Goal: Task Accomplishment & Management: Complete application form

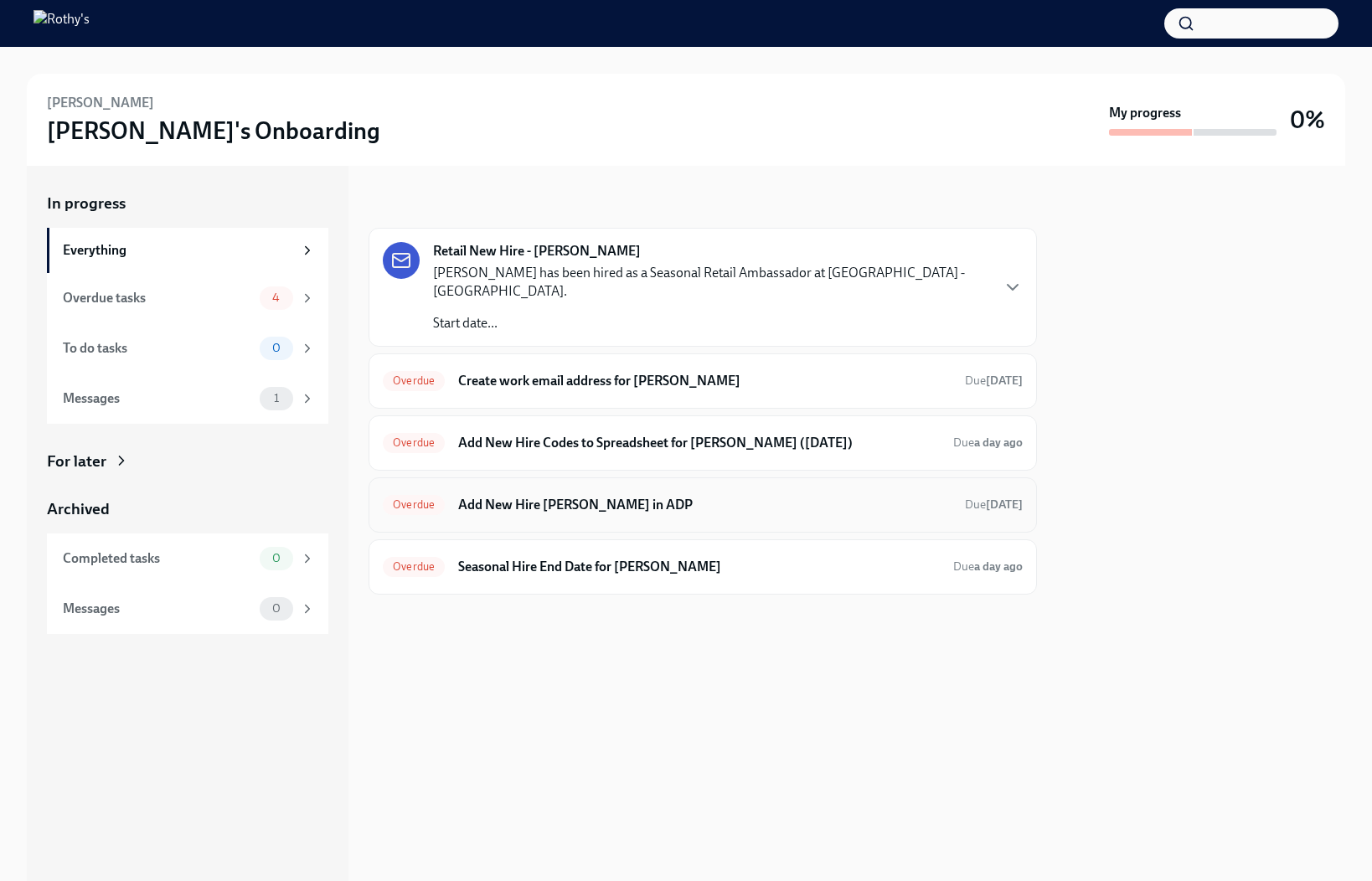
click at [599, 495] on h6 "Add New Hire Kam King in ADP" at bounding box center [704, 504] width 494 height 18
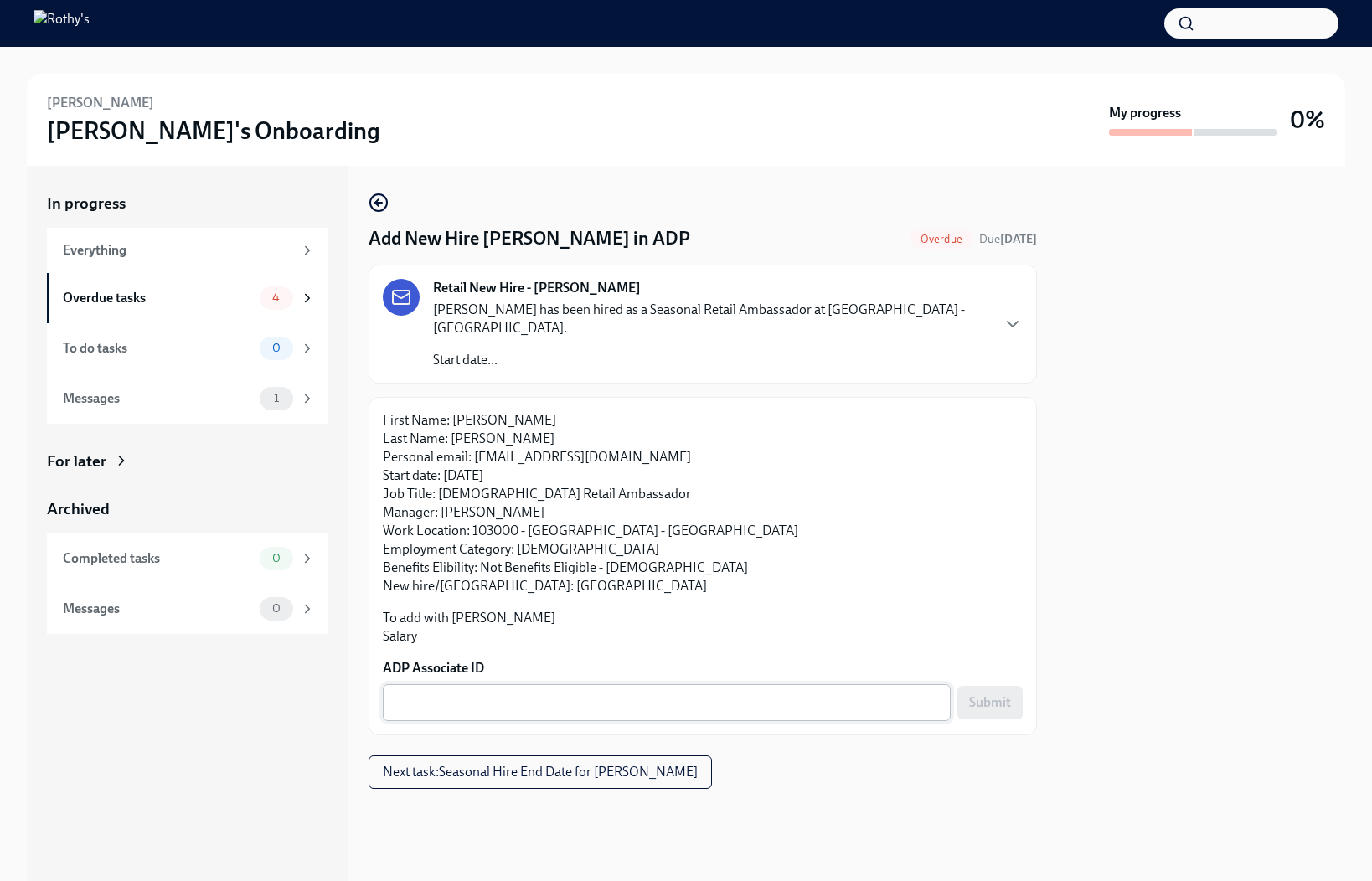
click at [734, 692] on textarea "ADP Associate ID" at bounding box center [666, 701] width 547 height 20
paste textarea "6KP3G4KIR"
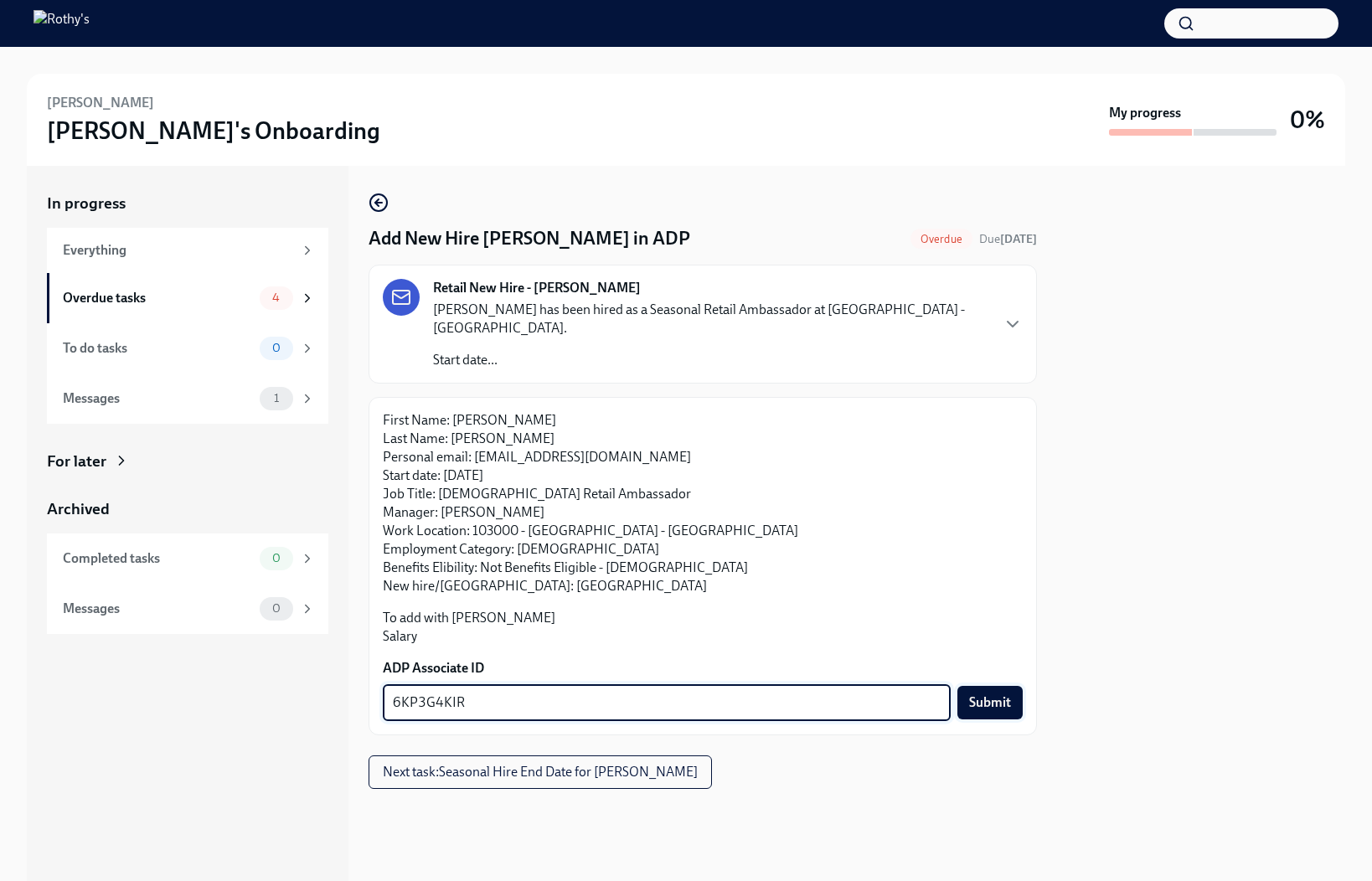
type textarea "6KP3G4KIR"
click at [989, 694] on span "Submit" at bounding box center [990, 702] width 42 height 17
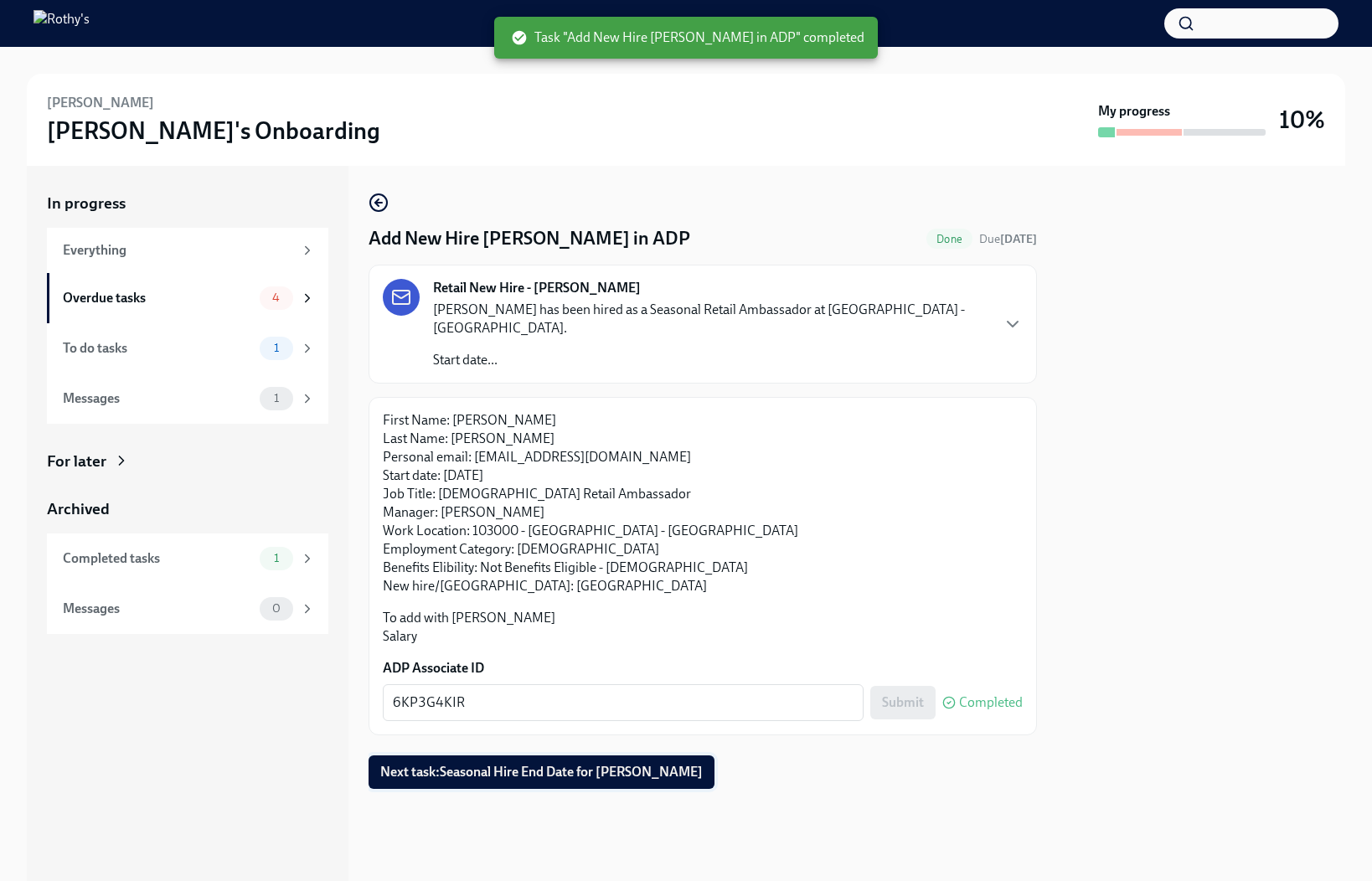
click at [582, 764] on span "Next task : Seasonal Hire End Date for Kam King" at bounding box center [541, 772] width 322 height 17
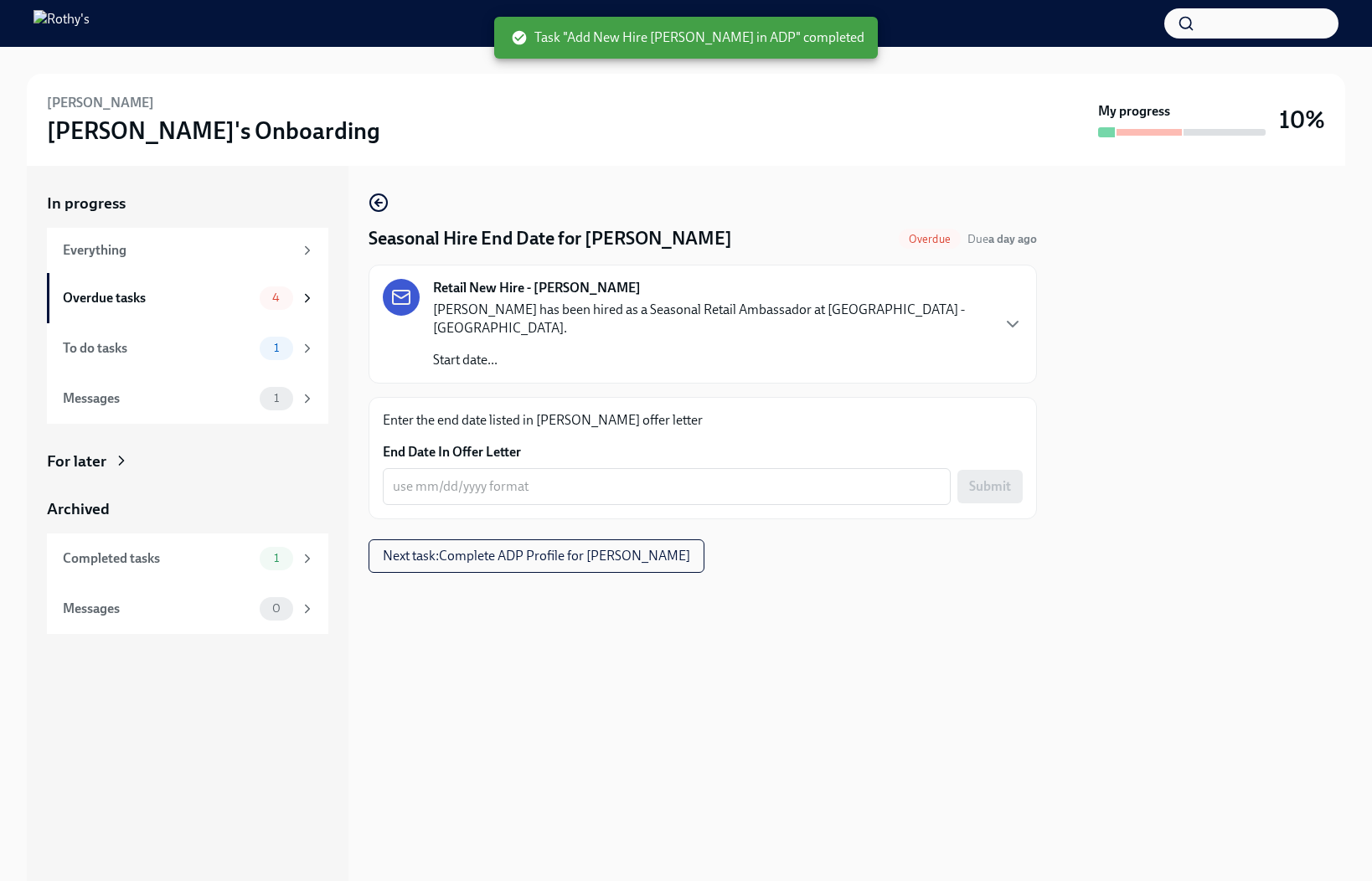
click at [653, 447] on form "End Date In Offer Letter x ​ Submit" at bounding box center [703, 474] width 640 height 62
click at [653, 468] on div "x ​" at bounding box center [667, 486] width 567 height 37
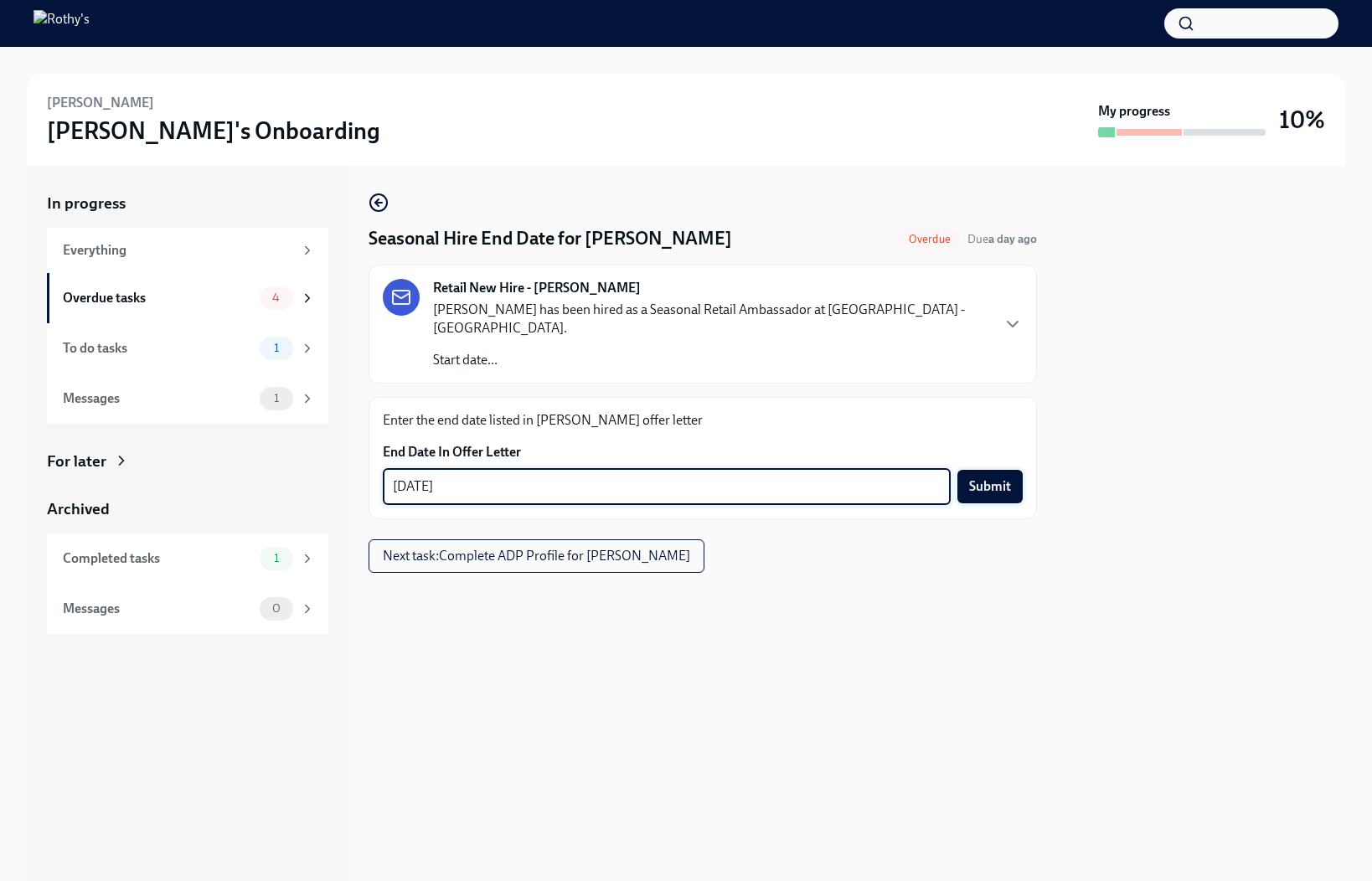
type textarea "12/14/25"
click at [1007, 478] on span "Submit" at bounding box center [990, 487] width 42 height 17
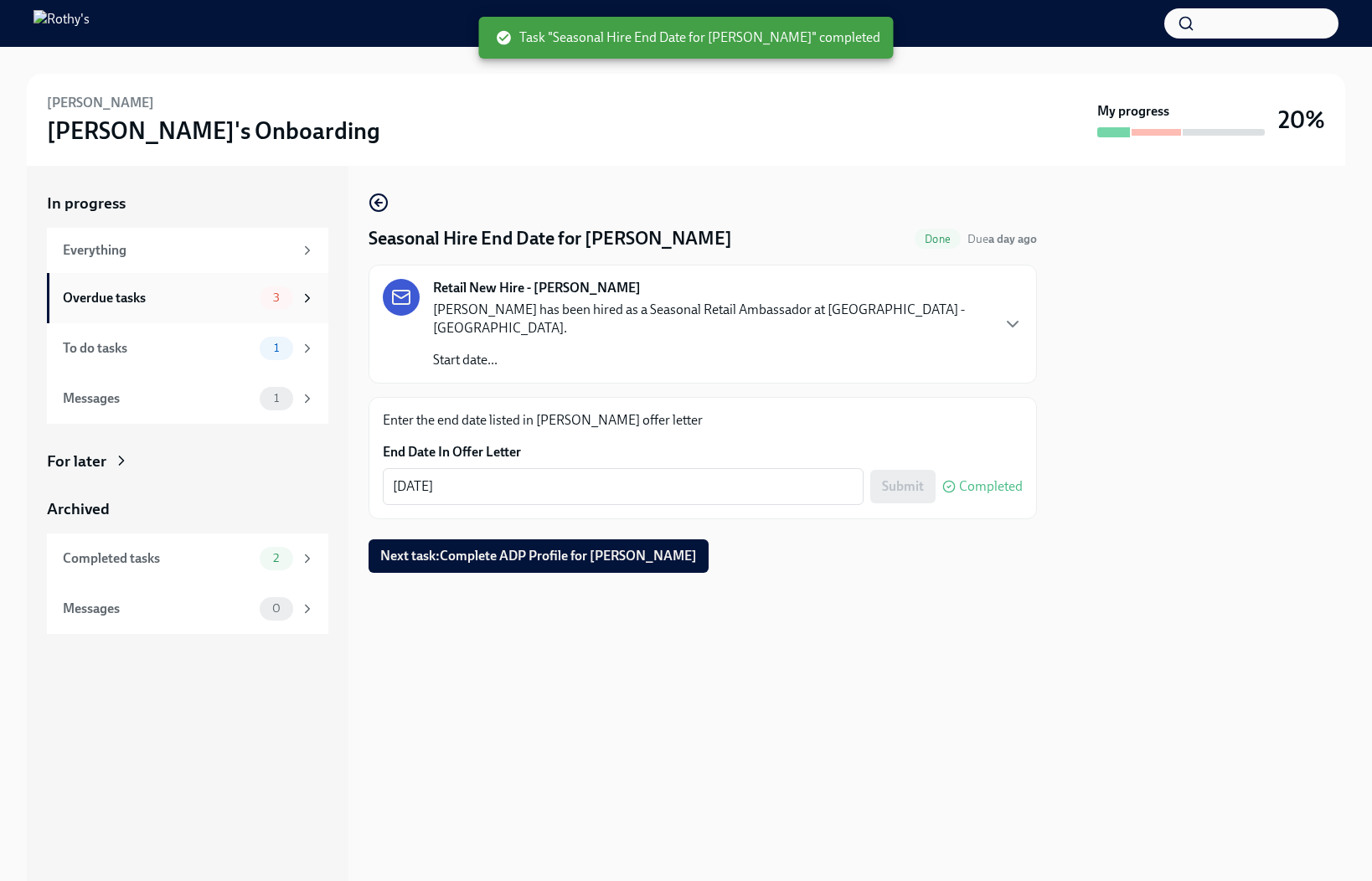
click at [209, 298] on div "Overdue tasks" at bounding box center [157, 298] width 190 height 18
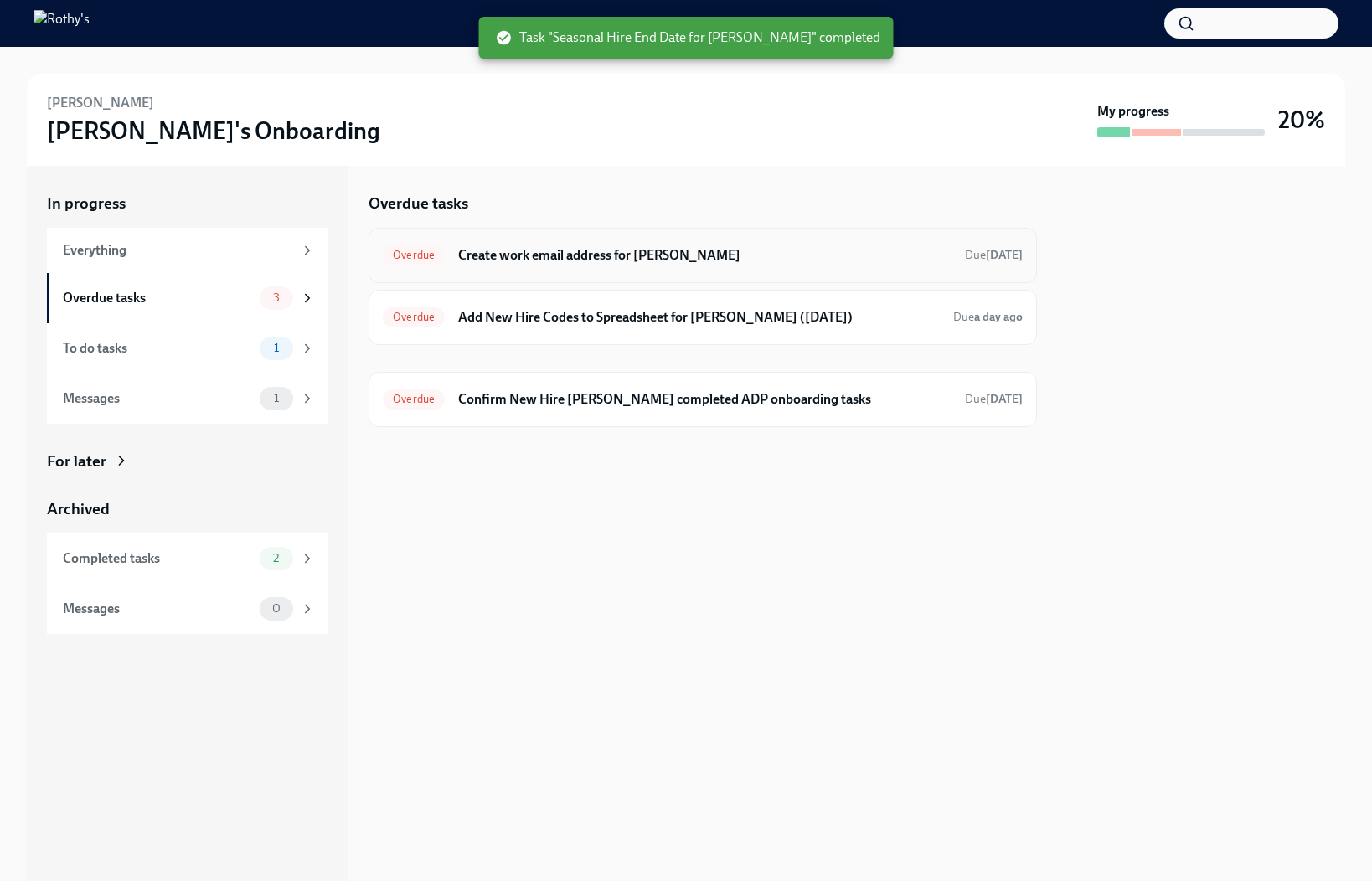
click at [603, 253] on h6 "Create work email address for Kam King" at bounding box center [704, 254] width 494 height 18
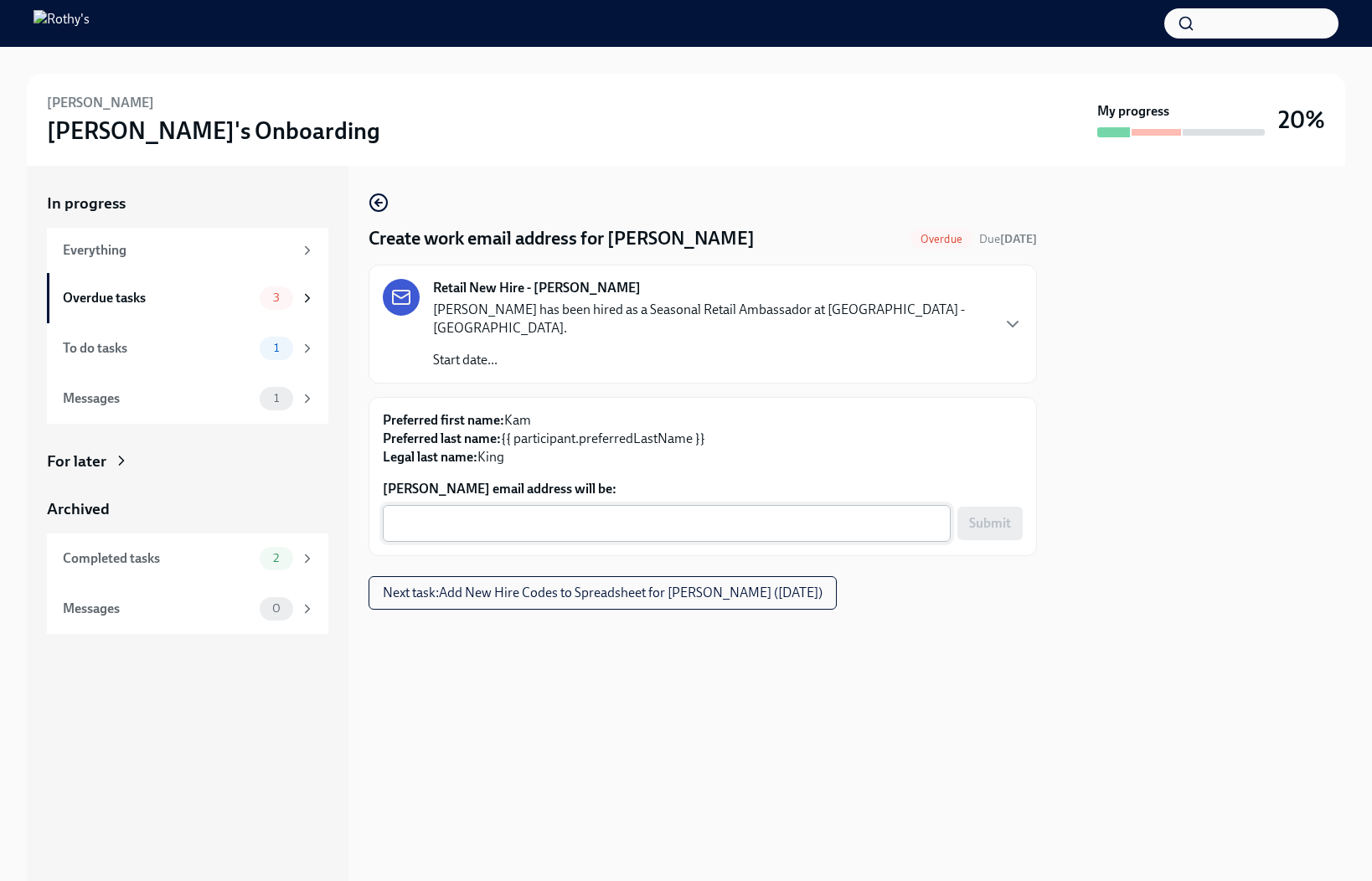
click at [860, 513] on textarea "Kam King's email address will be:" at bounding box center [666, 523] width 547 height 20
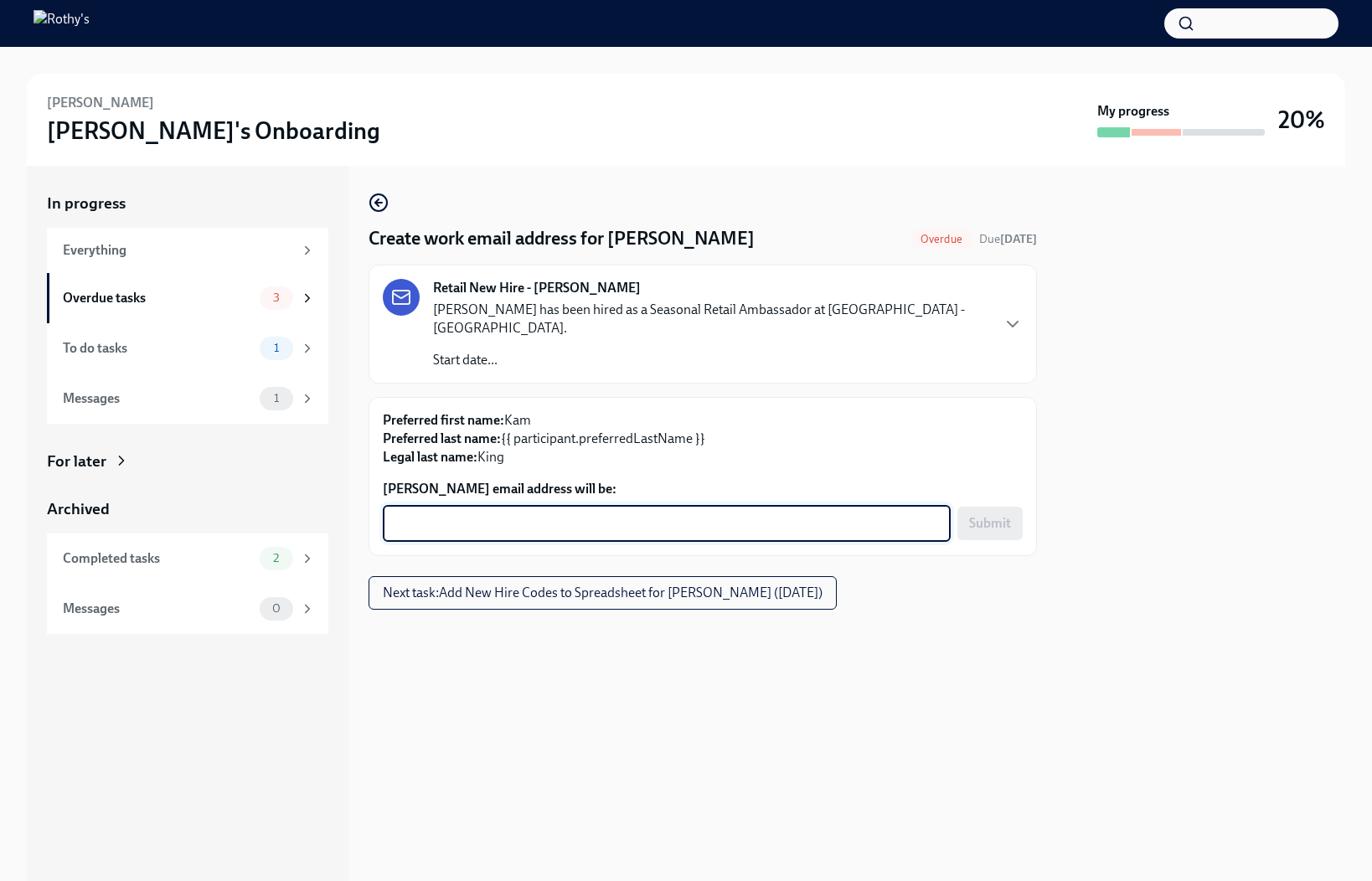
paste textarea "kamking@rothys.com"
type textarea "kamking@rothys.com"
click at [1006, 515] on span "Submit" at bounding box center [990, 524] width 42 height 17
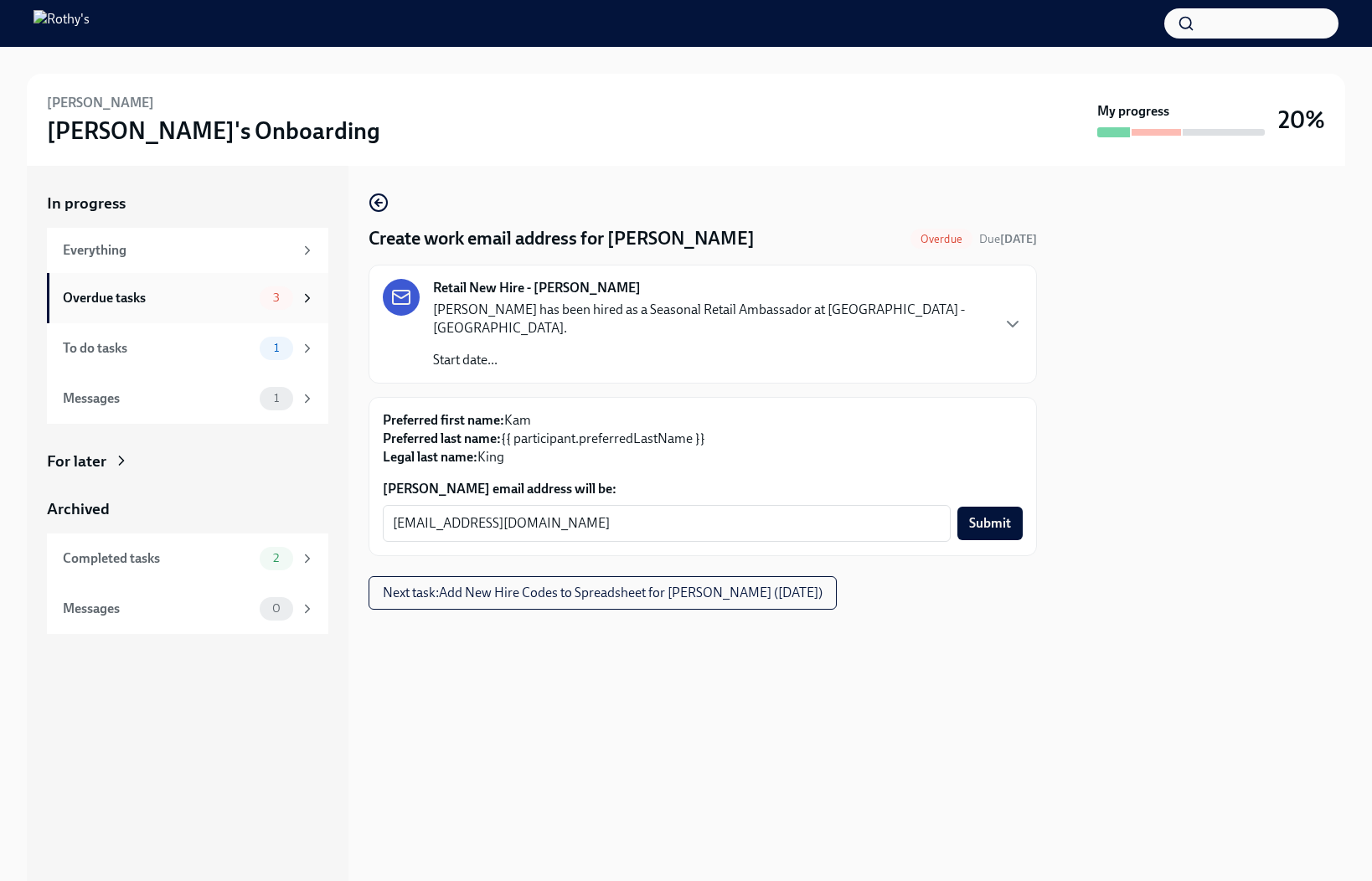
click at [190, 302] on div "Overdue tasks" at bounding box center [157, 298] width 190 height 18
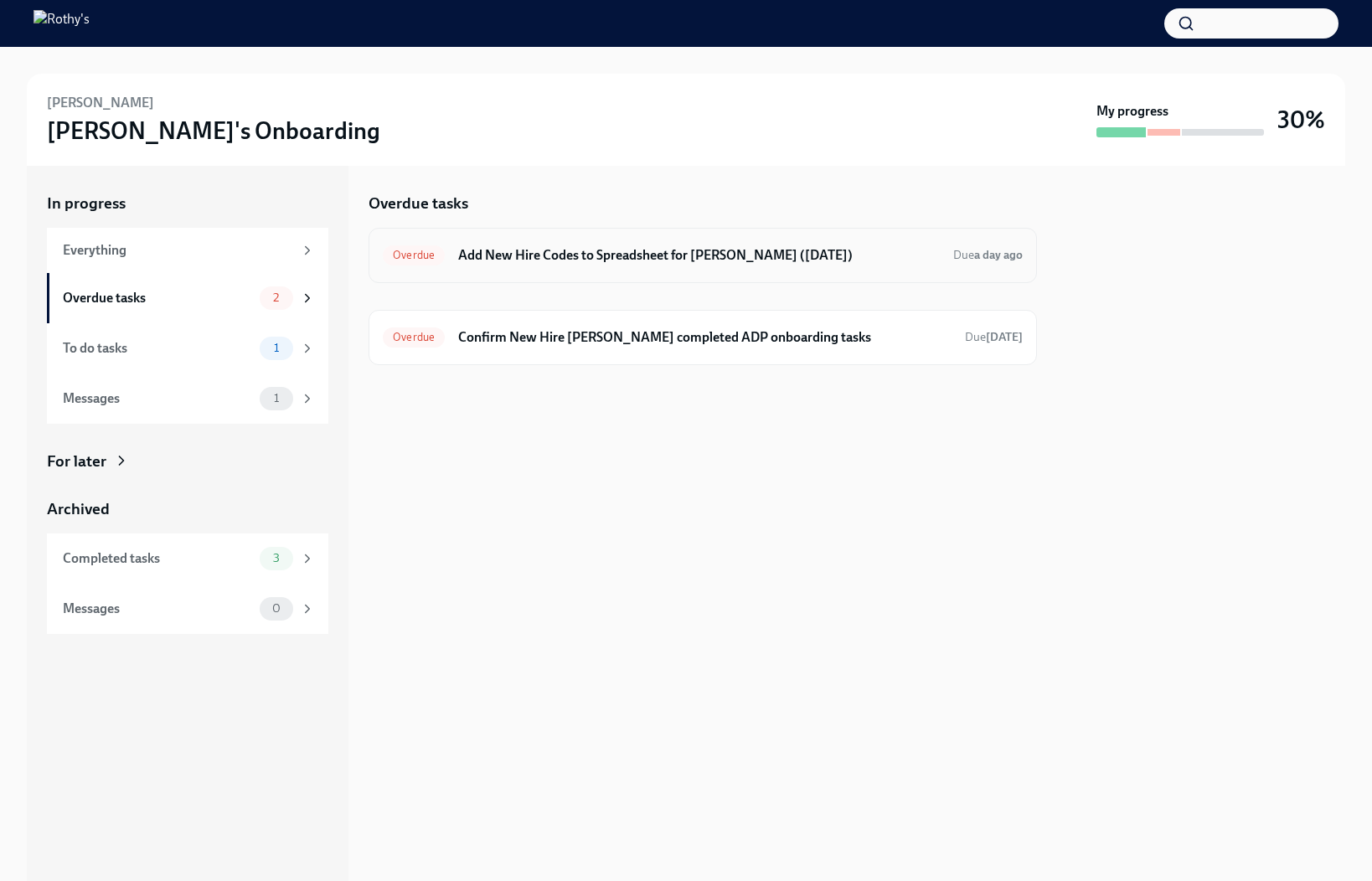
click at [589, 243] on div "Overdue Add New Hire Codes to Spreadsheet for Kam King (09/15/2025) Due a day a…" at bounding box center [703, 255] width 640 height 26
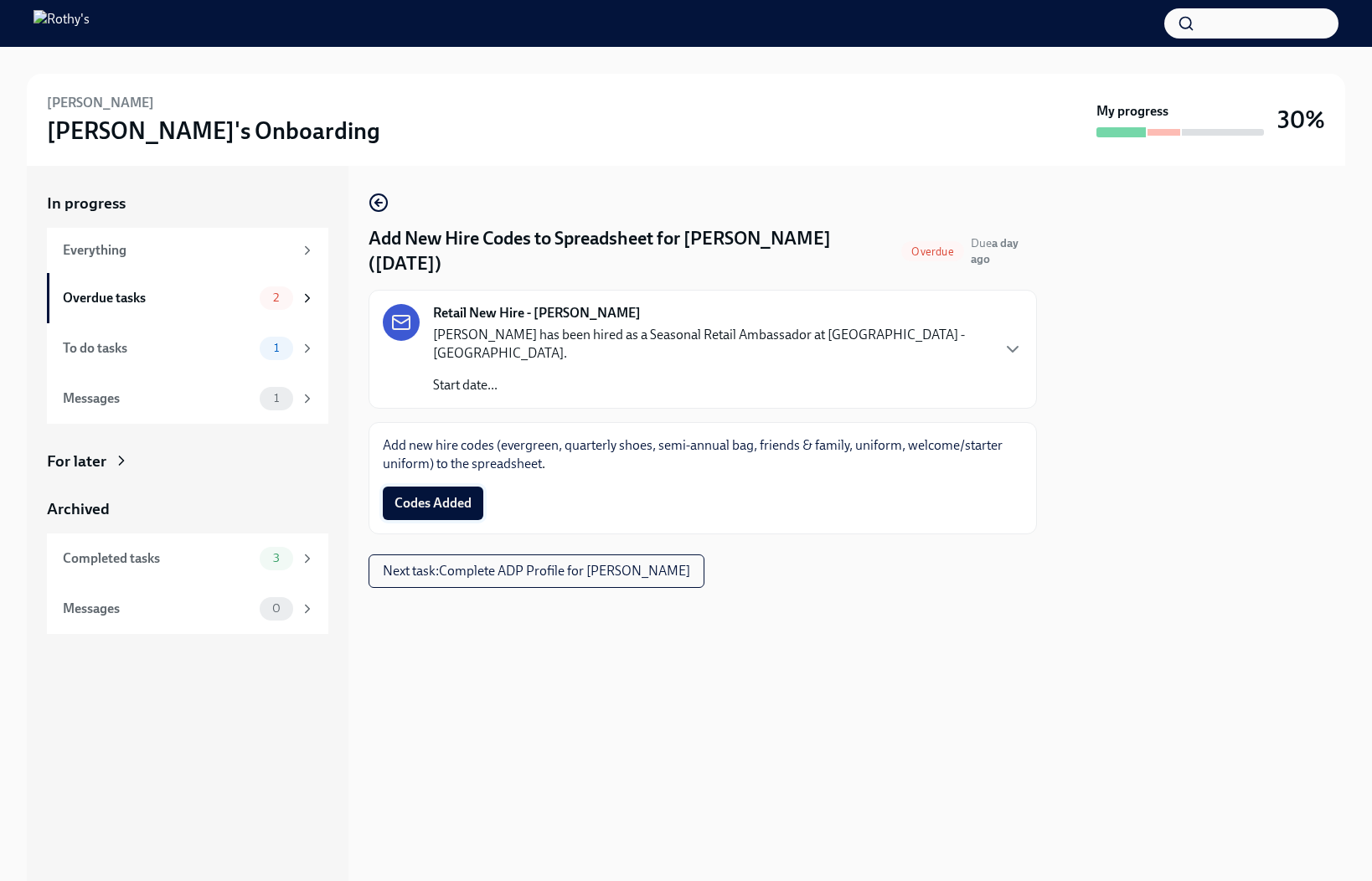
click at [452, 487] on button "Codes Added" at bounding box center [433, 503] width 100 height 33
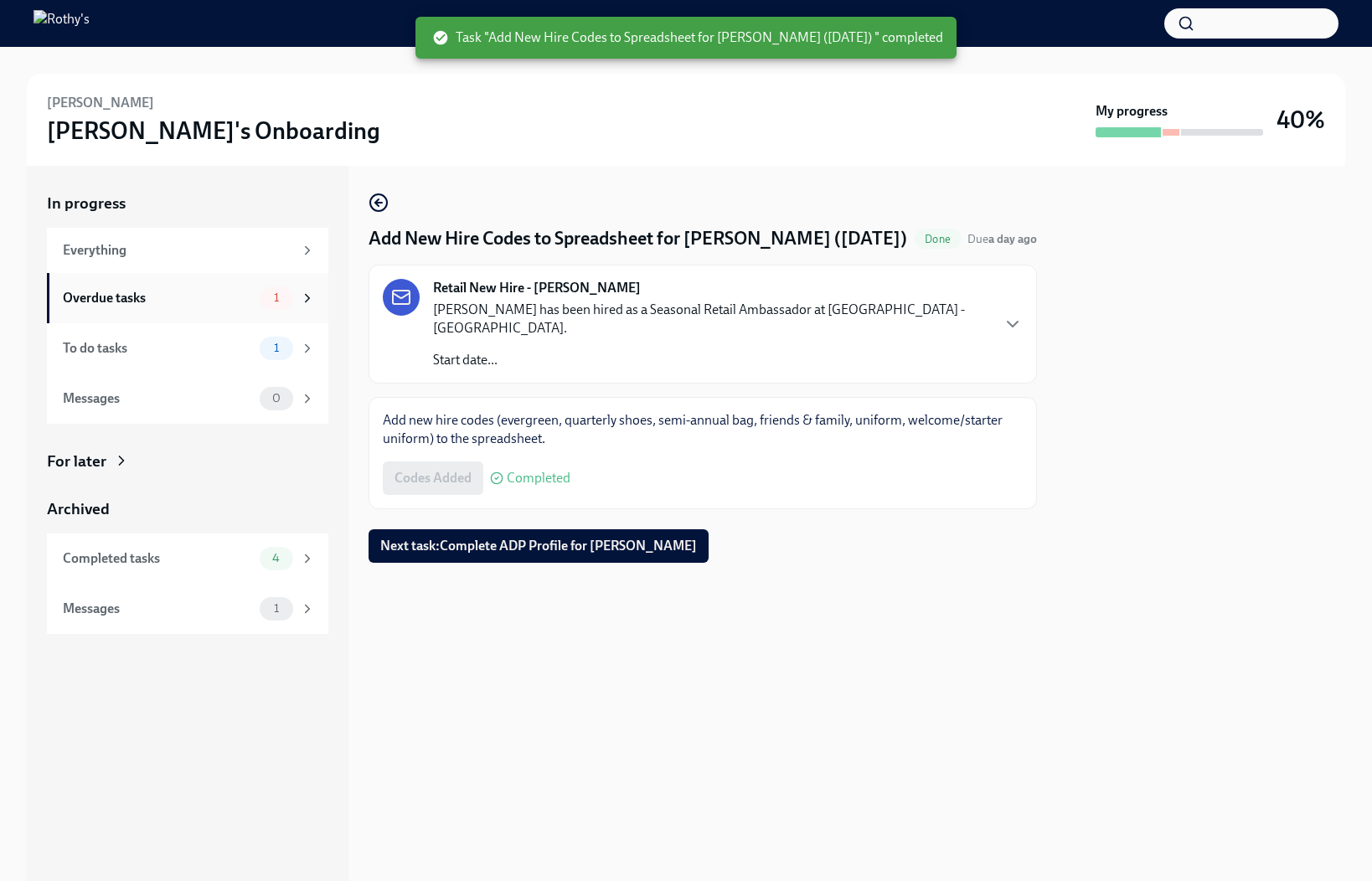
click at [176, 305] on div "Overdue tasks" at bounding box center [157, 298] width 190 height 18
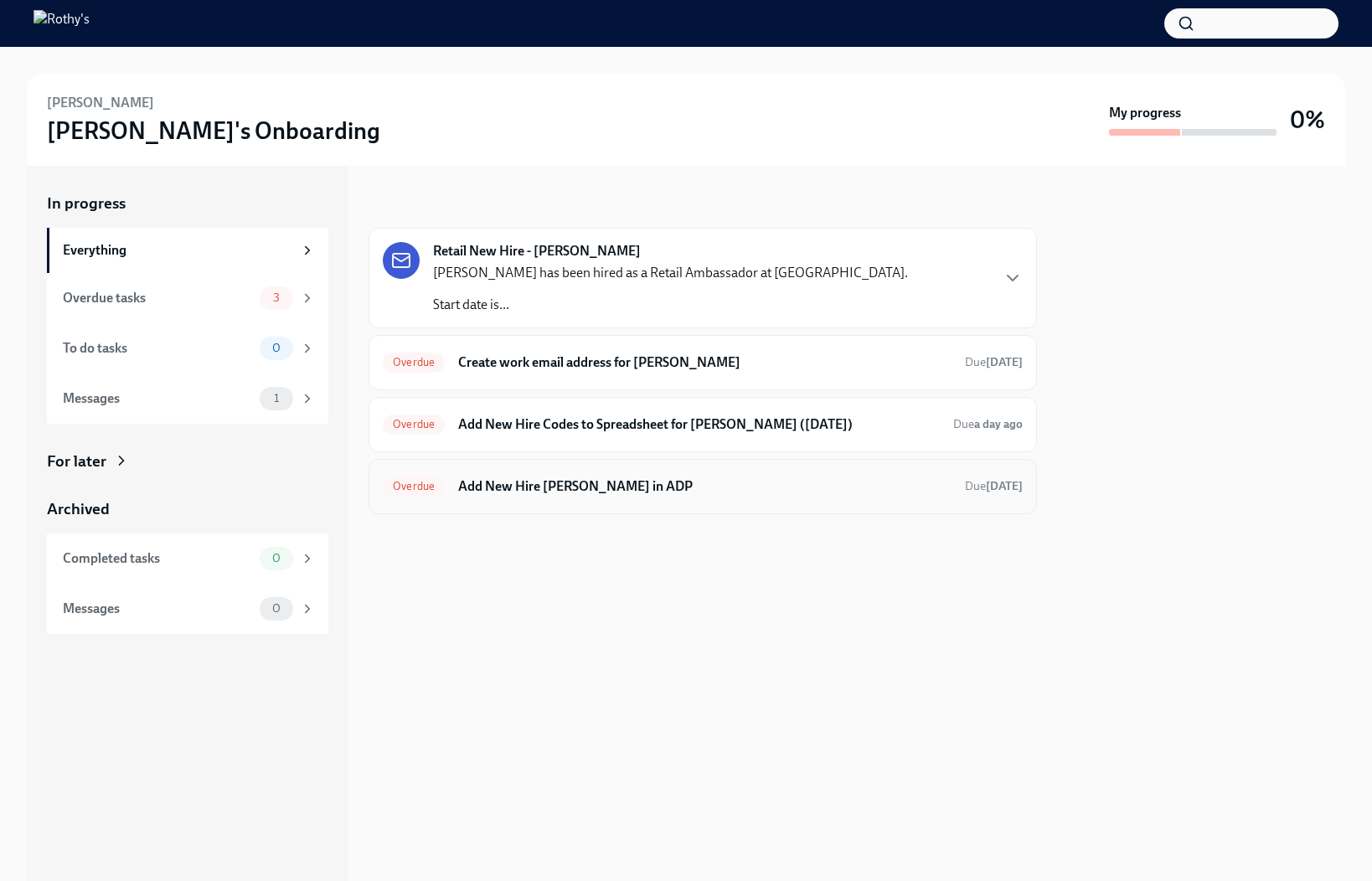
click at [565, 475] on div "Overdue Add New Hire [PERSON_NAME] in ADP Due [DATE]" at bounding box center [703, 486] width 640 height 26
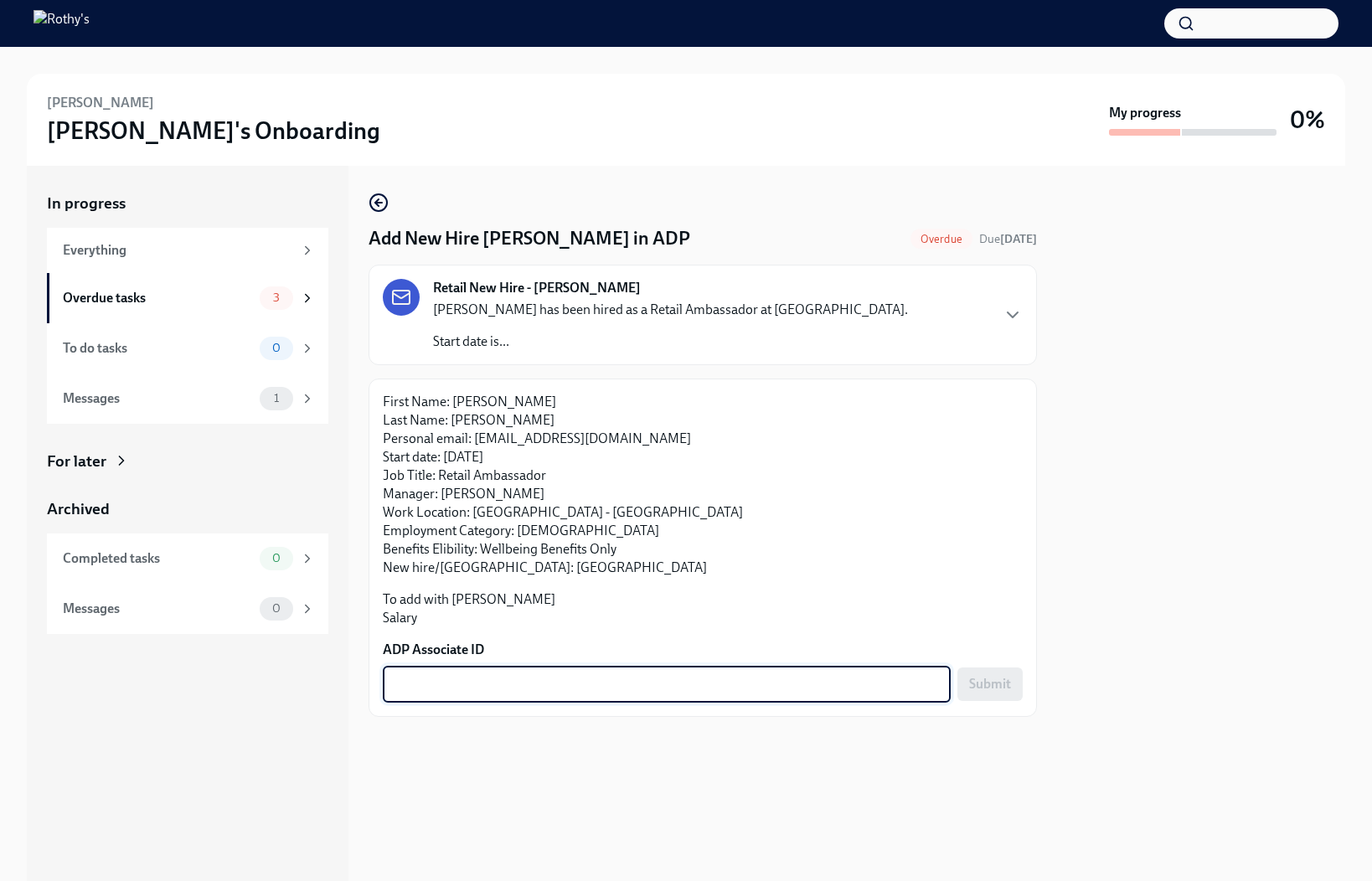
click at [580, 674] on textarea "ADP Associate ID" at bounding box center [666, 683] width 547 height 20
paste textarea "L2QSSUMQC"
type textarea "L2QSSUMQC"
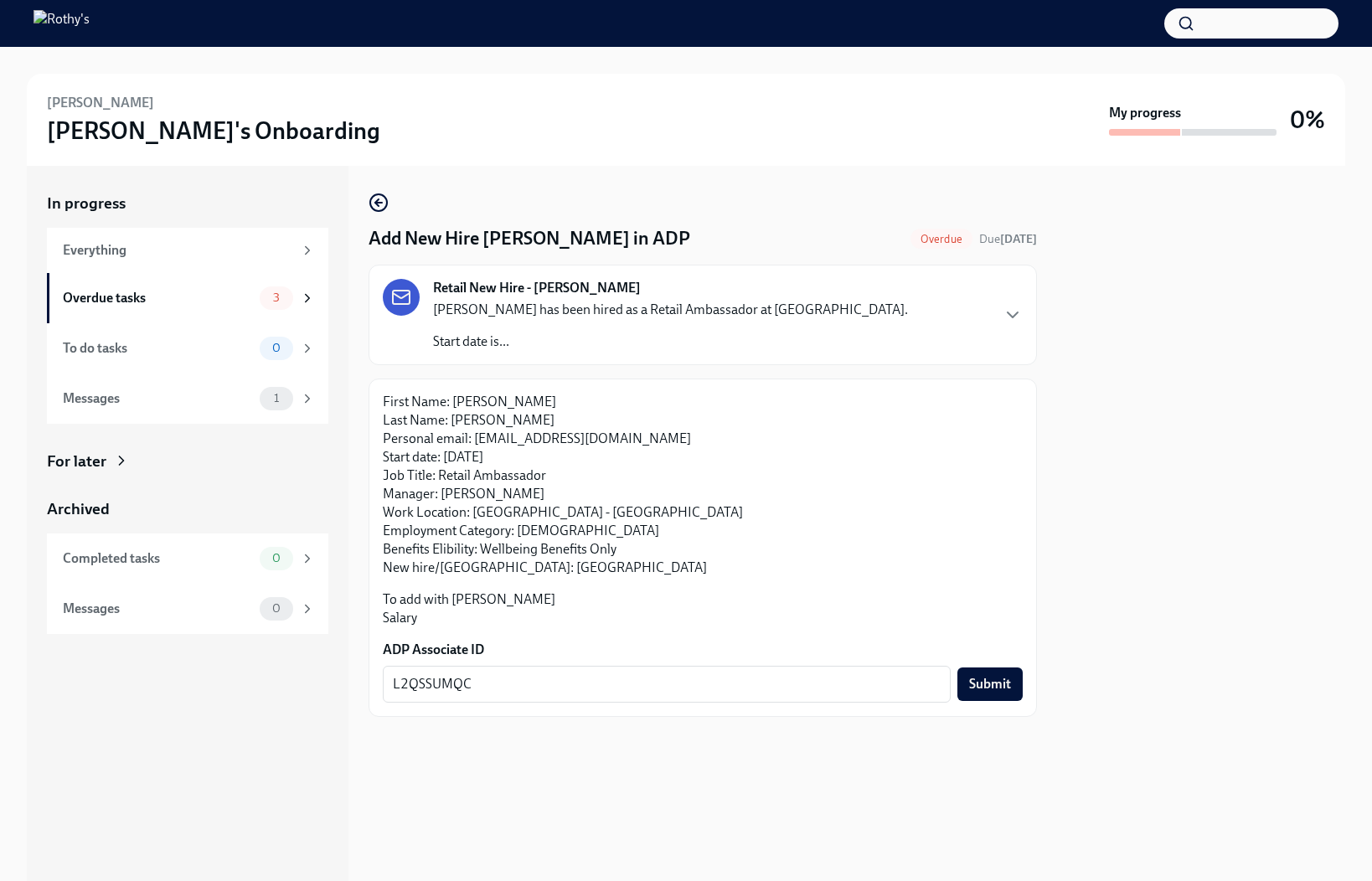
click at [1233, 569] on div at bounding box center [1201, 523] width 288 height 715
click at [980, 681] on span "Submit" at bounding box center [990, 684] width 42 height 17
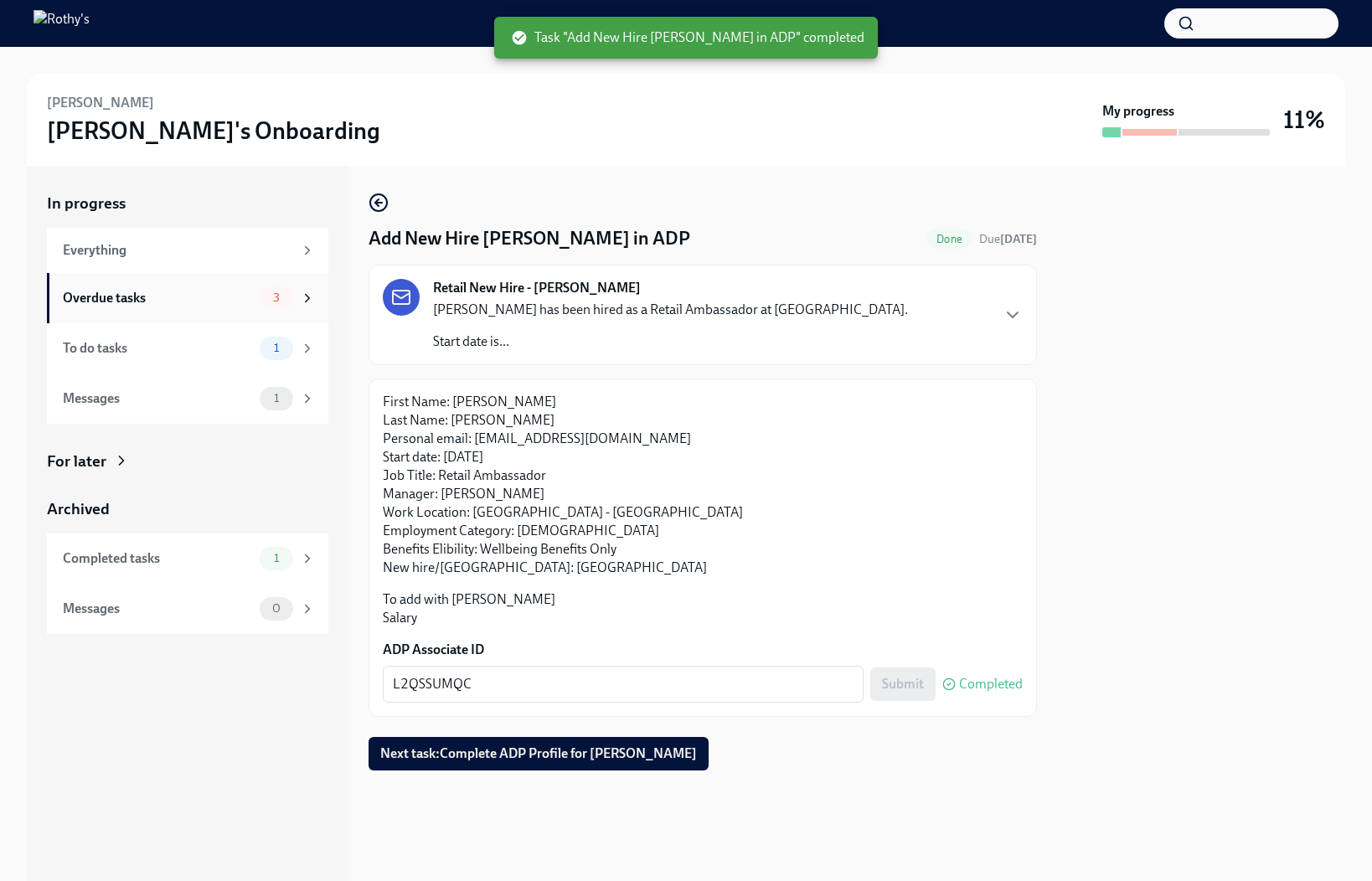
click at [209, 293] on div "Overdue tasks" at bounding box center [157, 298] width 190 height 18
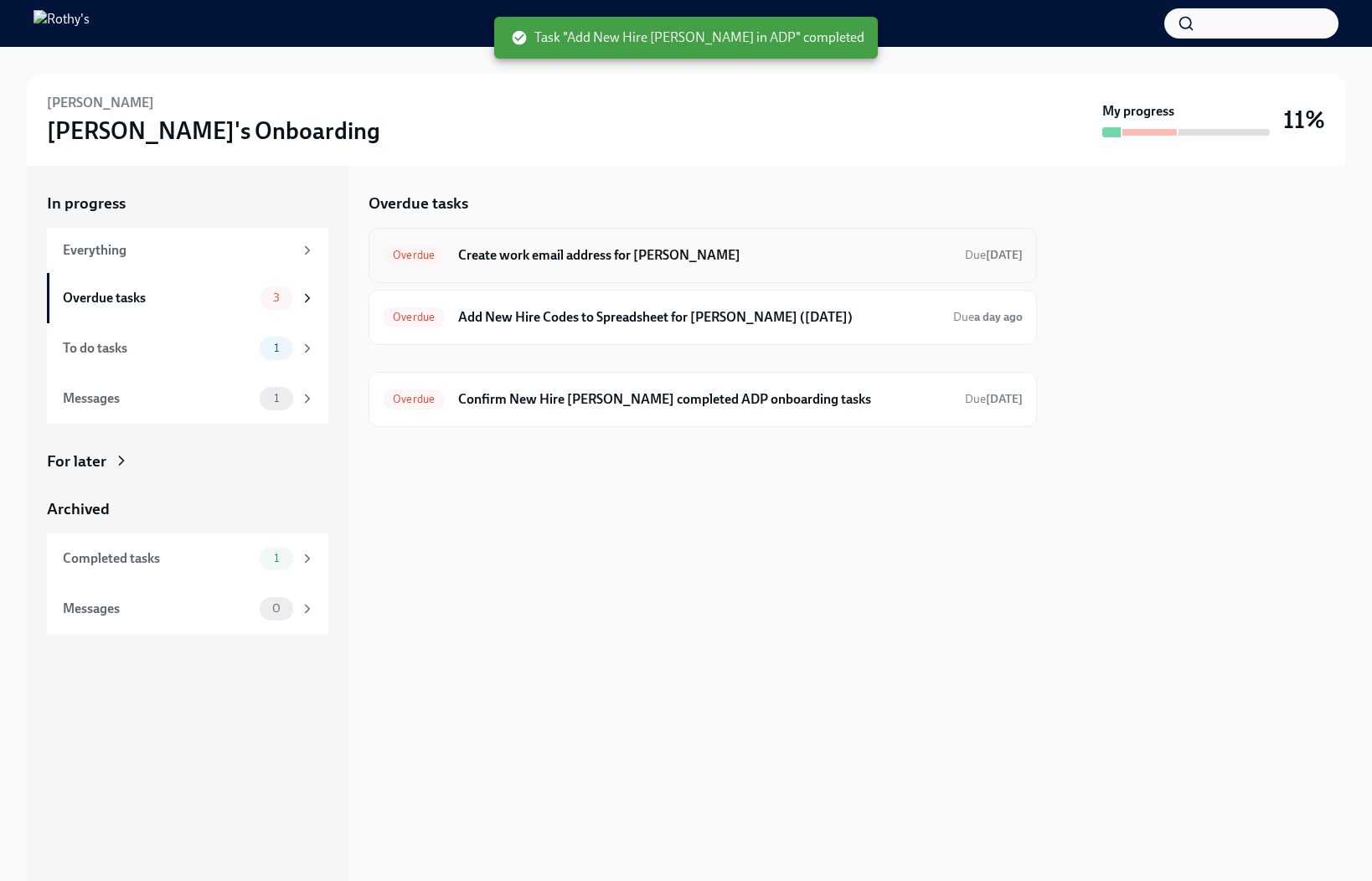
click at [597, 260] on h6 "Create work email address for [PERSON_NAME]" at bounding box center [704, 254] width 494 height 18
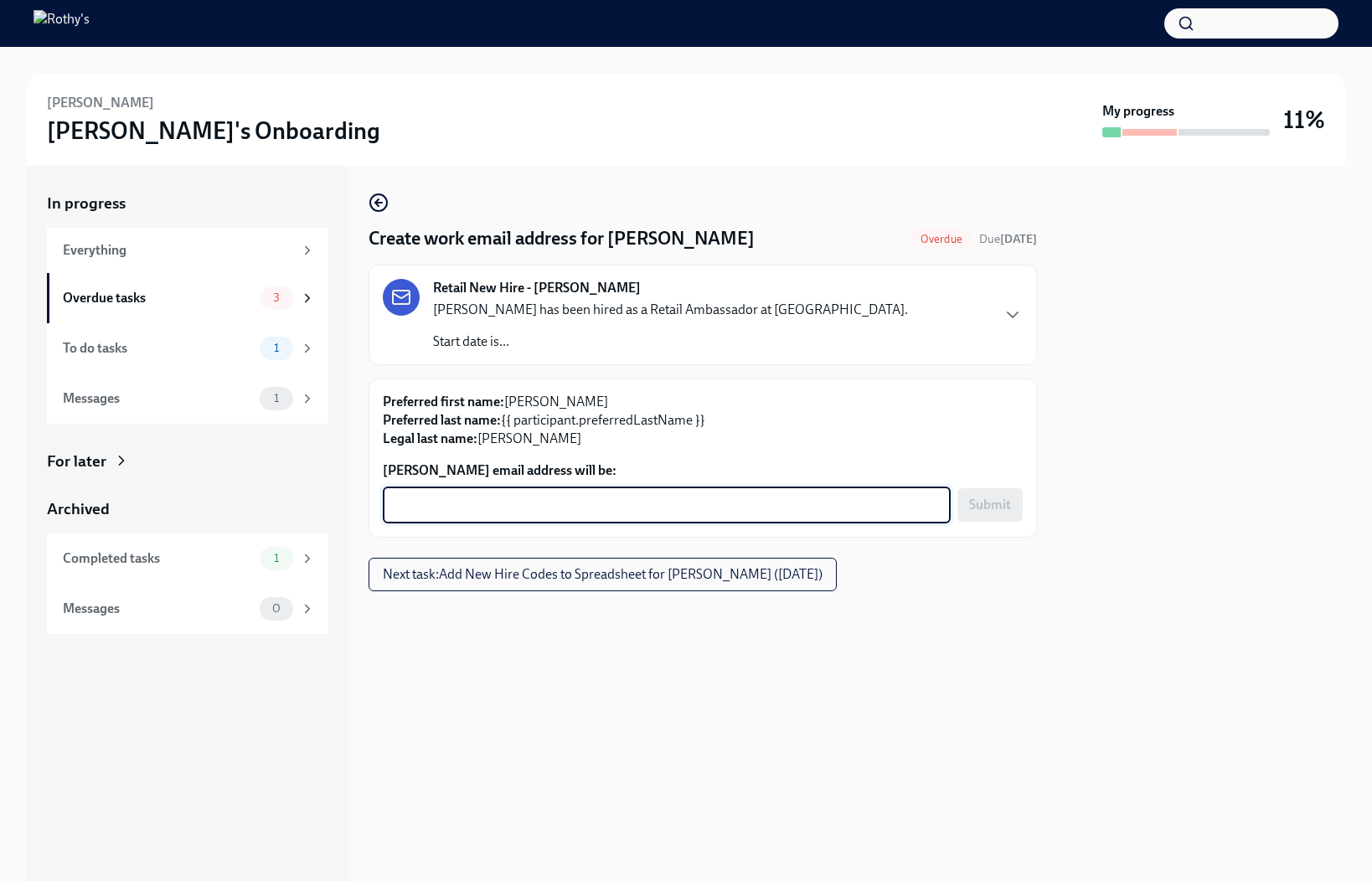
click at [587, 504] on textarea "[PERSON_NAME] email address will be:" at bounding box center [666, 504] width 547 height 20
type textarea "[EMAIL_ADDRESS][DOMAIN_NAME]"
click at [990, 509] on span "Submit" at bounding box center [990, 505] width 42 height 17
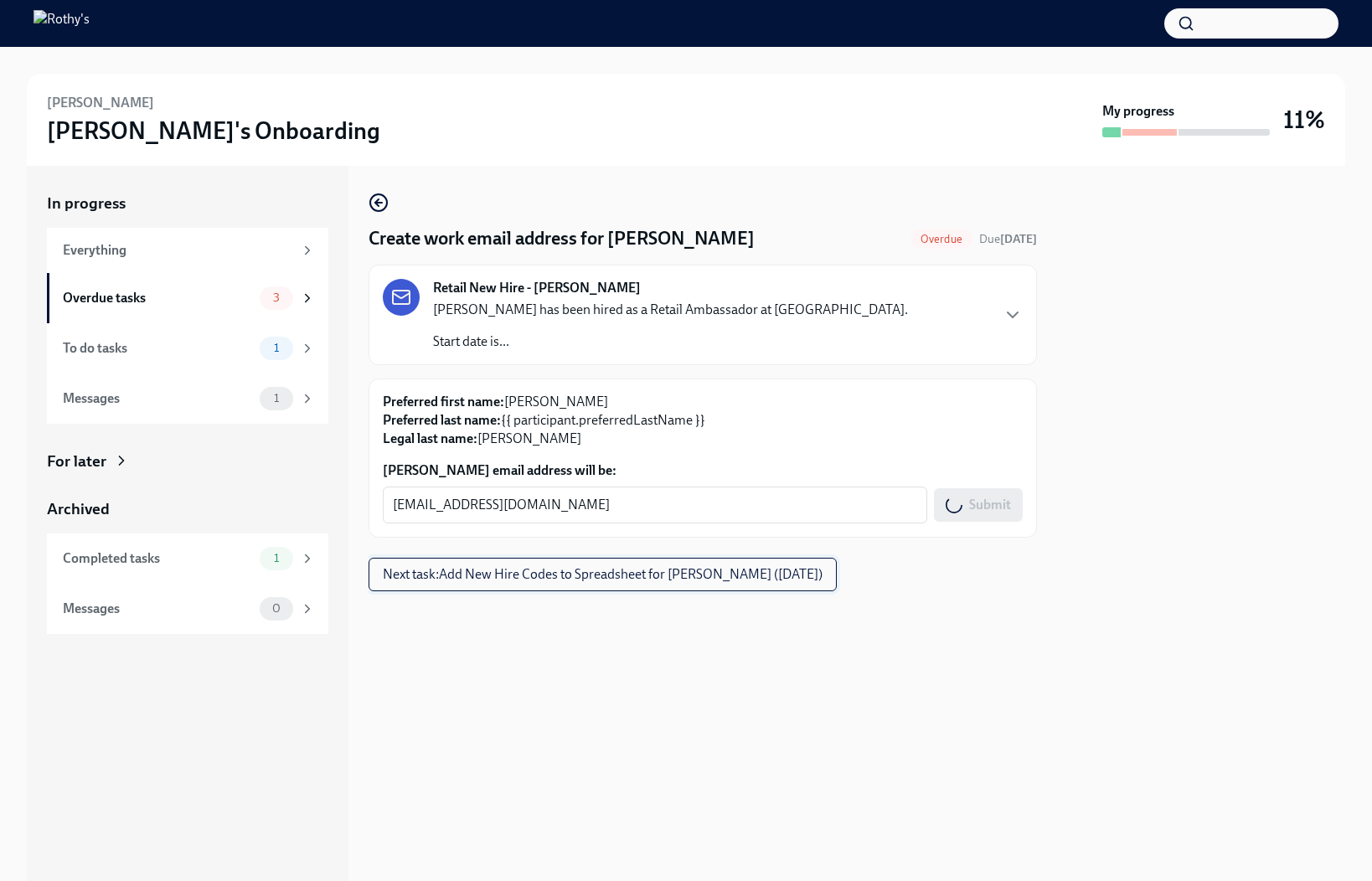
click at [756, 579] on span "Next task : Add New Hire Codes to Spreadsheet for [PERSON_NAME] ([DATE])" at bounding box center [602, 575] width 440 height 17
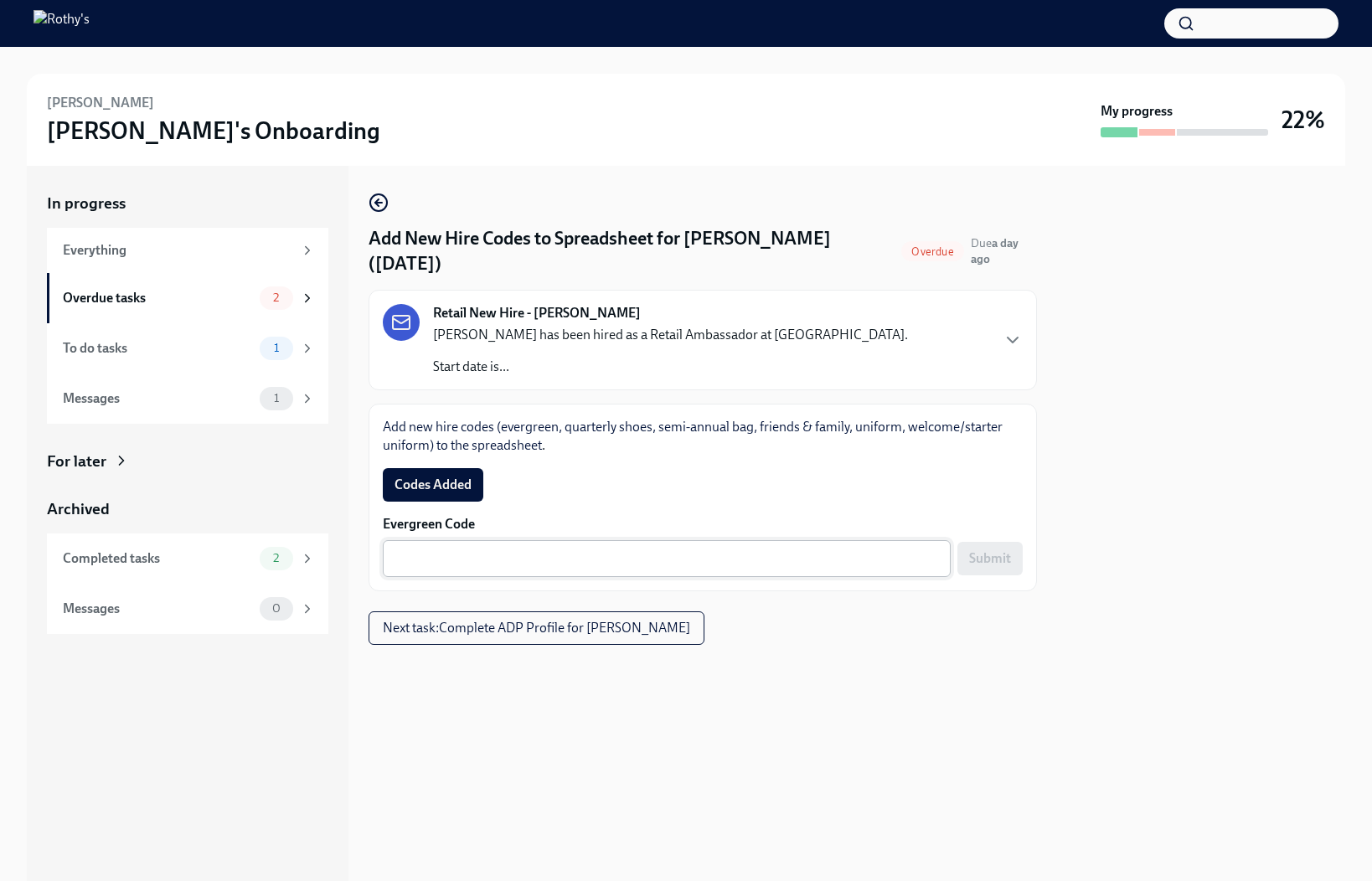
click at [566, 551] on textarea "Evergreen Code" at bounding box center [666, 558] width 547 height 20
paste textarea "E-FF-98983R"
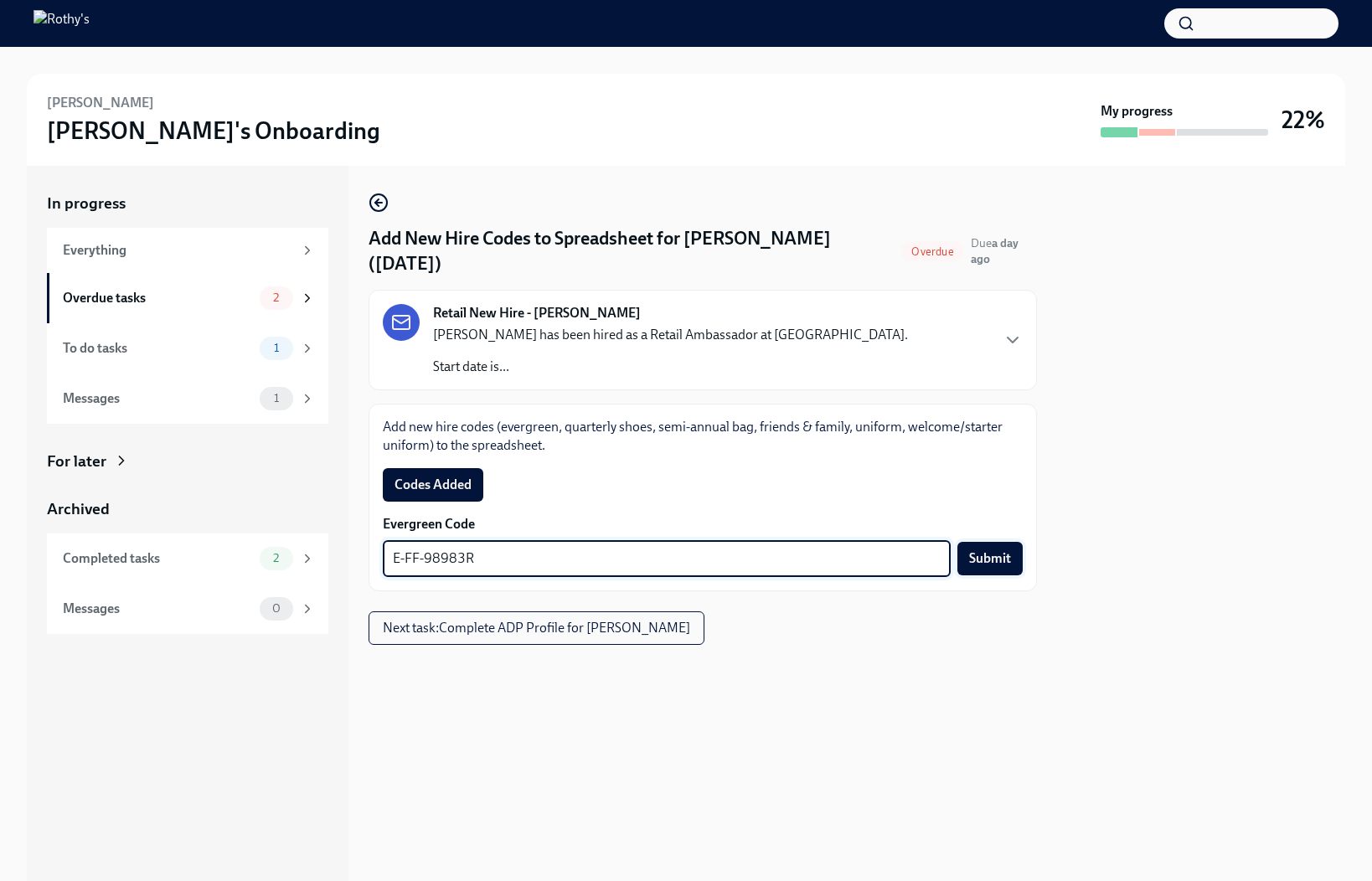
type textarea "E-FF-98983R"
click at [977, 550] on span "Submit" at bounding box center [990, 559] width 42 height 17
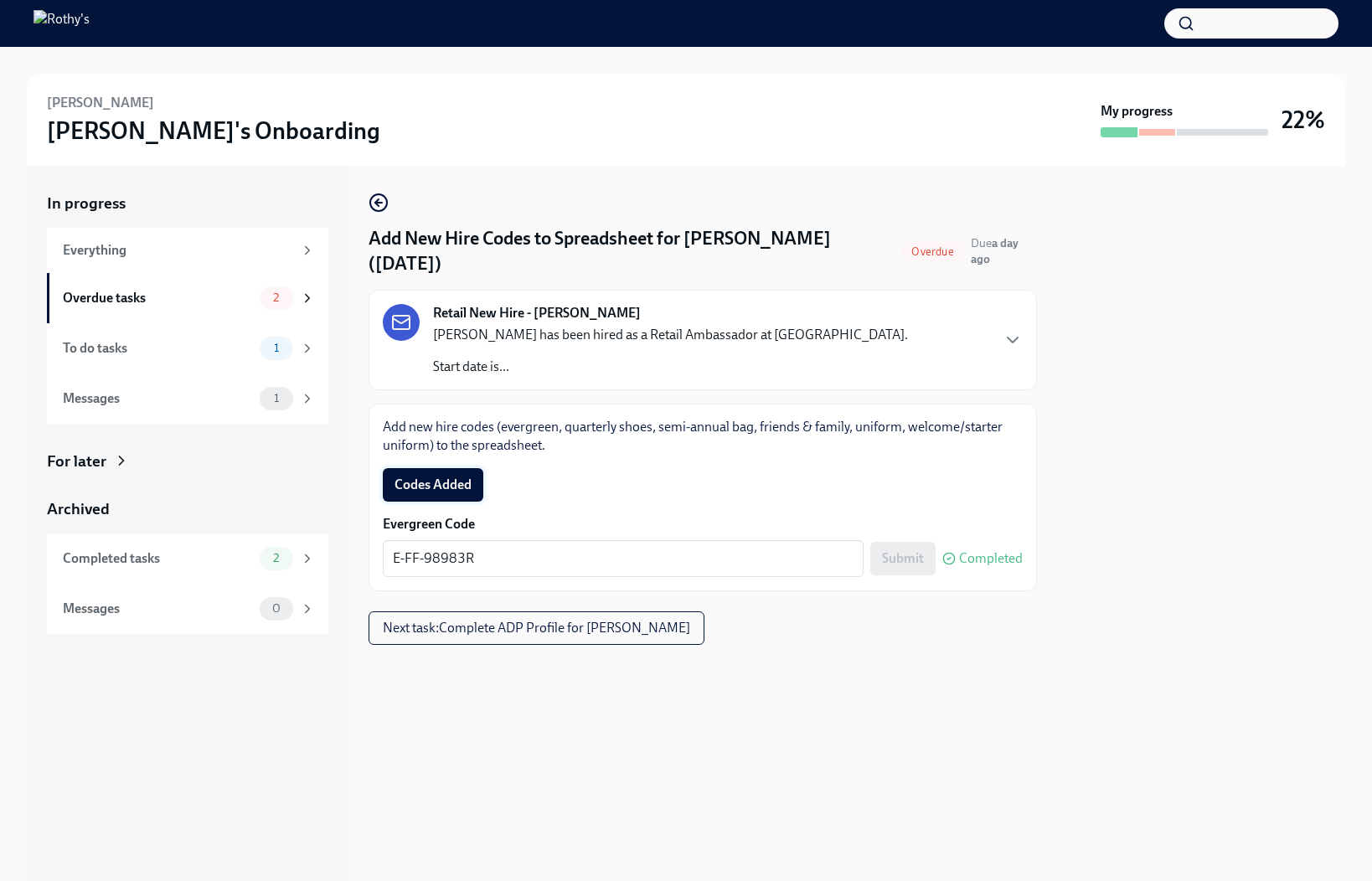
click at [443, 487] on span "Codes Added" at bounding box center [432, 485] width 77 height 17
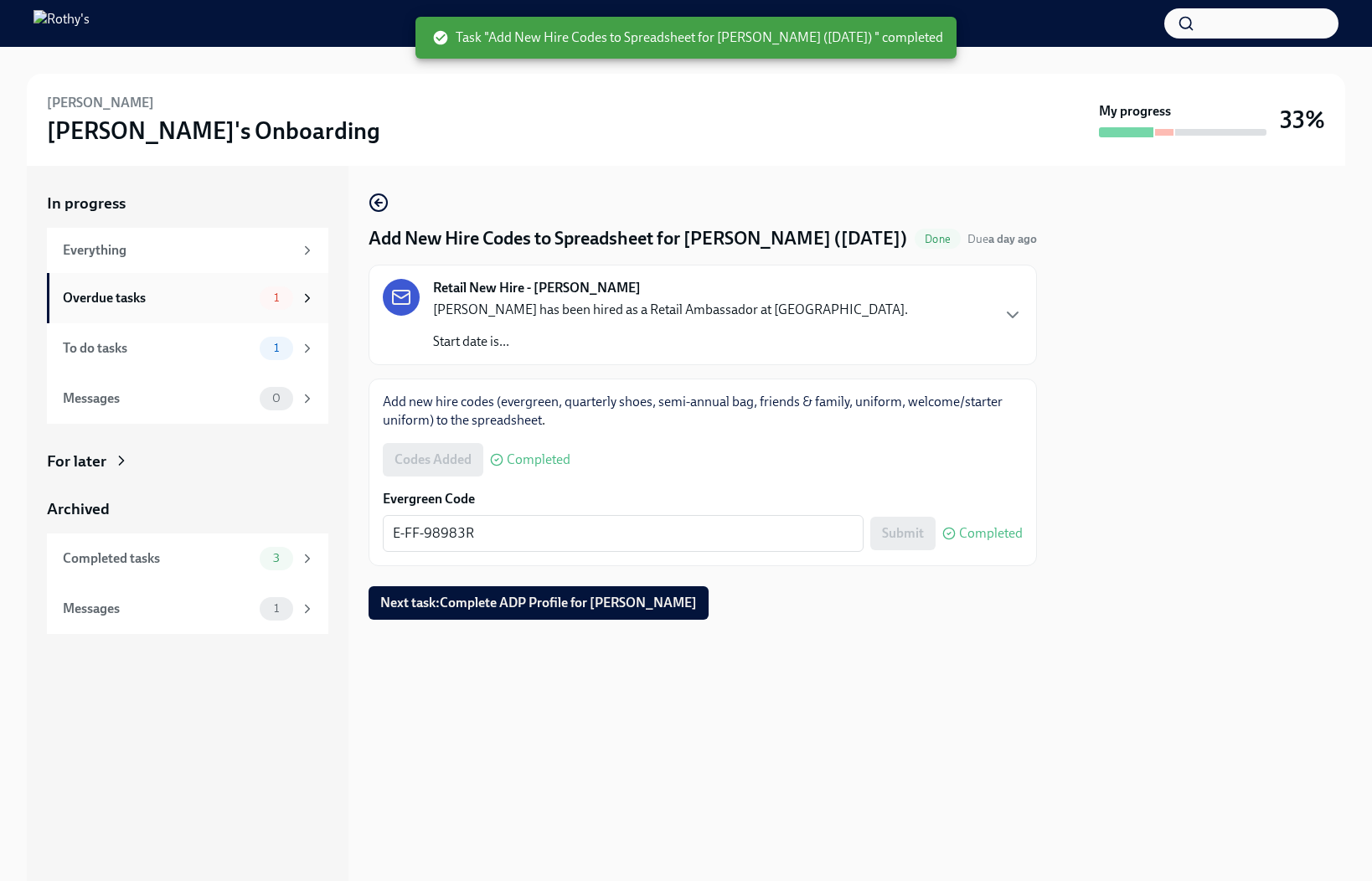
click at [237, 283] on div "Overdue tasks 1" at bounding box center [188, 298] width 282 height 50
